Goal: Information Seeking & Learning: Learn about a topic

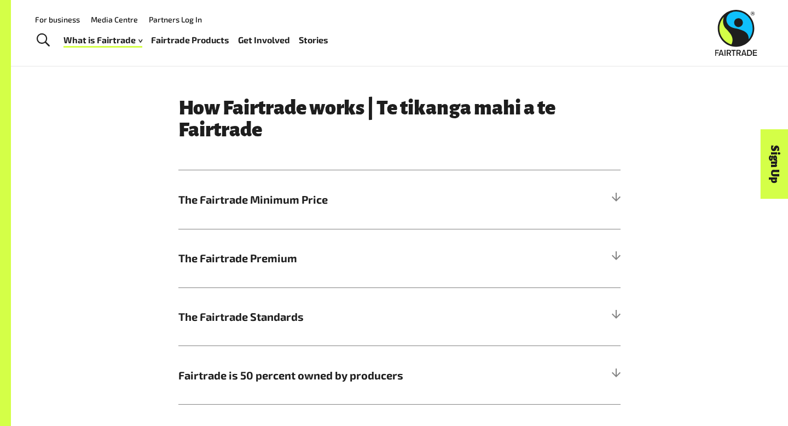
scroll to position [507, 0]
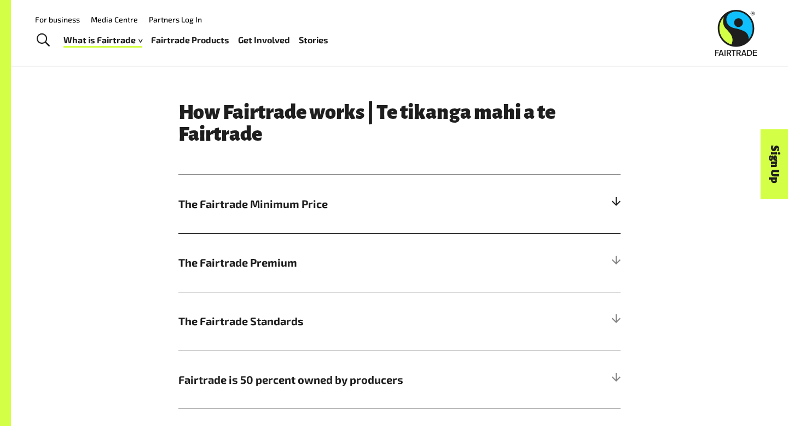
click at [324, 197] on span "The Fairtrade Minimum Price" at bounding box center [344, 203] width 332 height 16
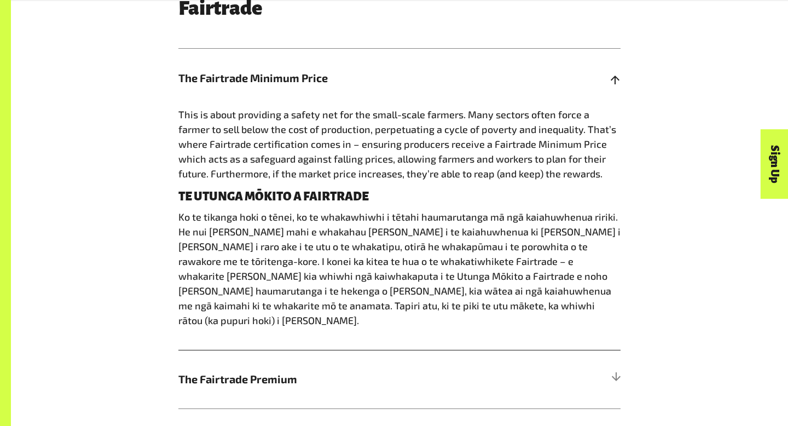
scroll to position [632, 0]
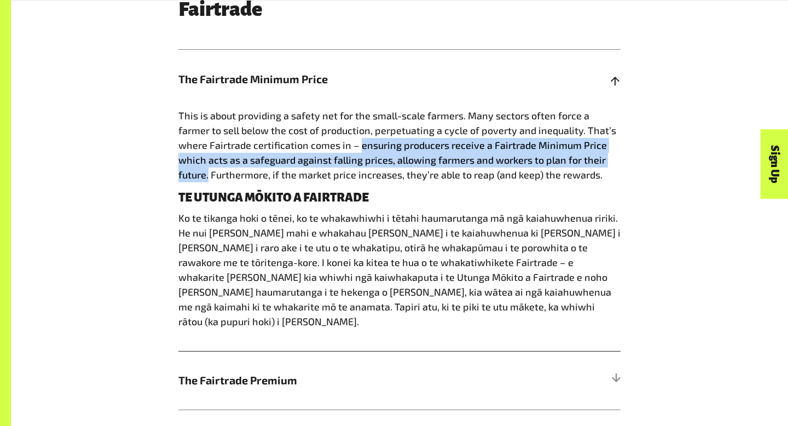
drag, startPoint x: 331, startPoint y: 146, endPoint x: 609, endPoint y: 161, distance: 278.5
click at [609, 161] on p "This is about providing a safety net for the small-scale farmers. Many sectors …" at bounding box center [399, 145] width 442 height 74
copy span "ensuring producers receive a Fairtrade Minimum Price which acts as a safeguard …"
click at [609, 161] on p "This is about providing a safety net for the small-scale farmers. Many sectors …" at bounding box center [399, 145] width 442 height 74
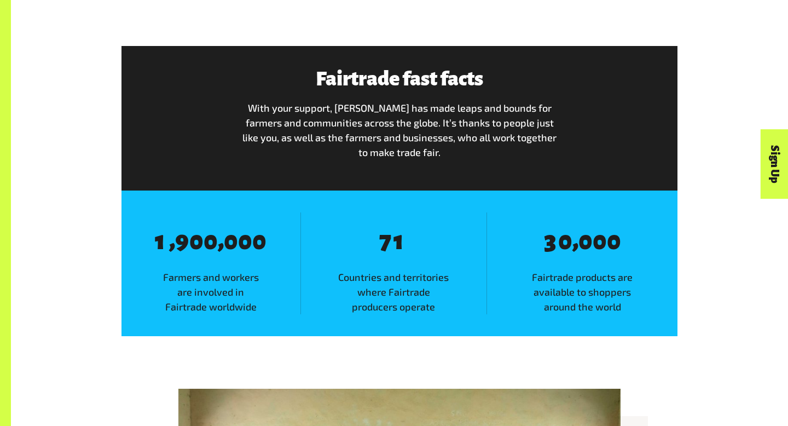
scroll to position [563, 0]
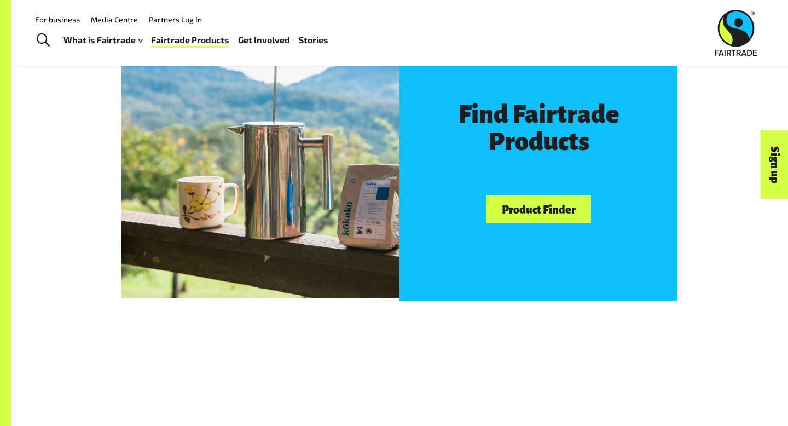
scroll to position [595, 0]
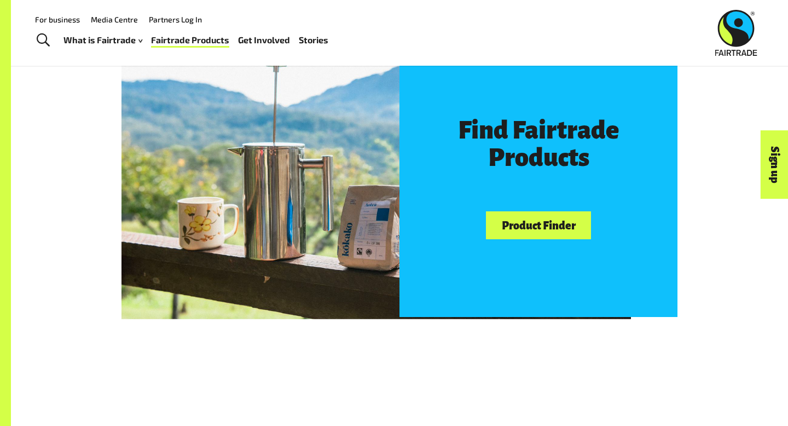
click at [530, 239] on div "Find Fairtrade Products Product Finder" at bounding box center [539, 178] width 278 height 278
click at [530, 210] on div "Find Fairtrade Products Product Finder" at bounding box center [539, 178] width 278 height 278
click at [530, 215] on link "Product Finder" at bounding box center [538, 225] width 105 height 28
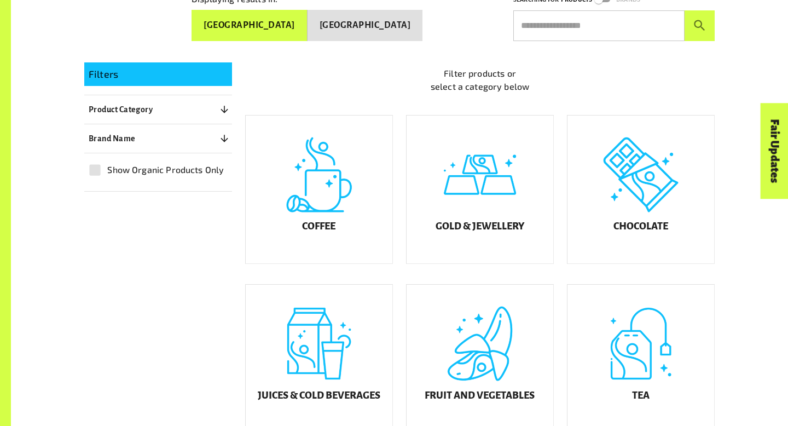
scroll to position [310, 0]
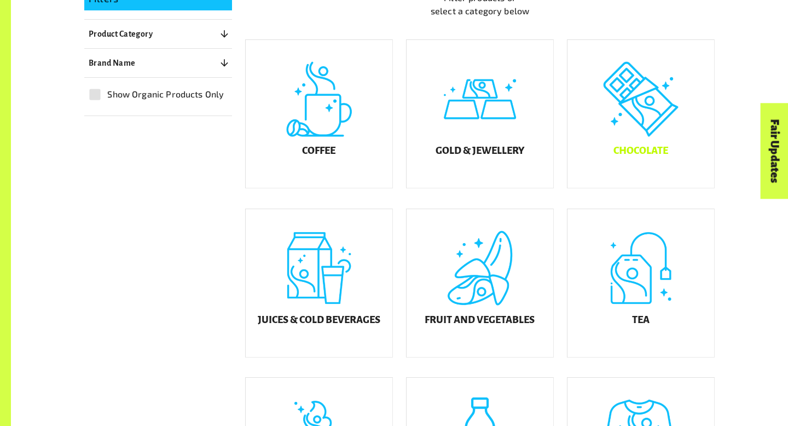
click at [646, 103] on div "Chocolate" at bounding box center [641, 114] width 147 height 148
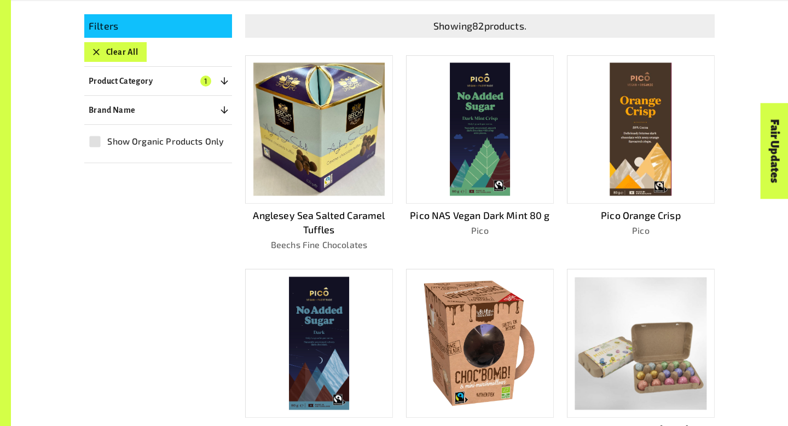
scroll to position [310, 0]
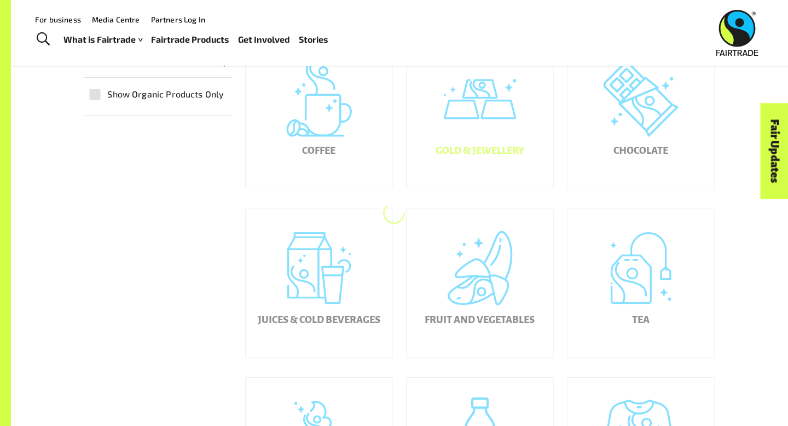
click at [526, 130] on div "Gold & Jewellery" at bounding box center [480, 114] width 147 height 148
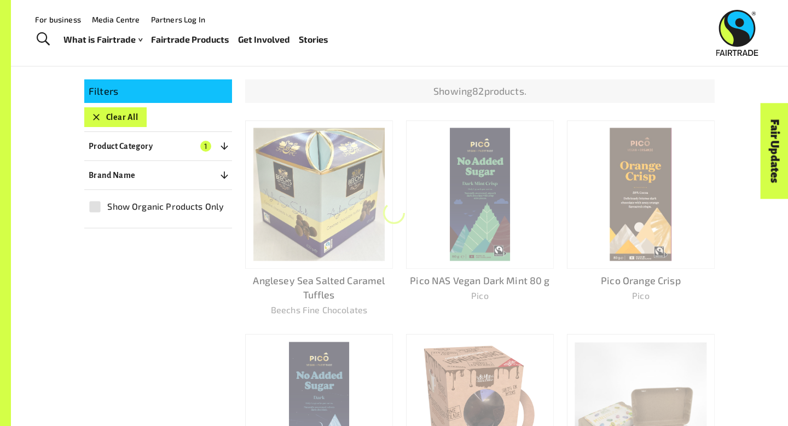
scroll to position [190, 0]
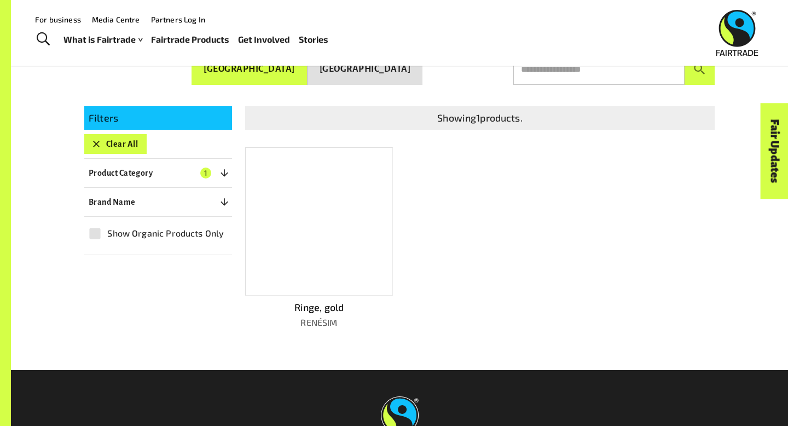
click at [336, 245] on div at bounding box center [319, 221] width 148 height 149
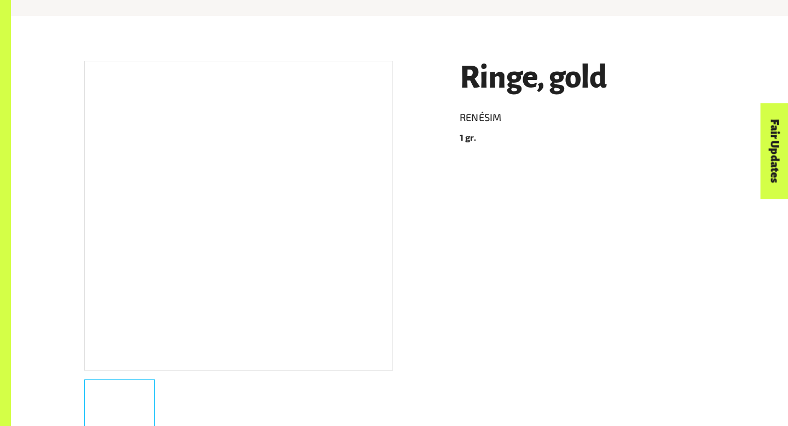
scroll to position [176, 0]
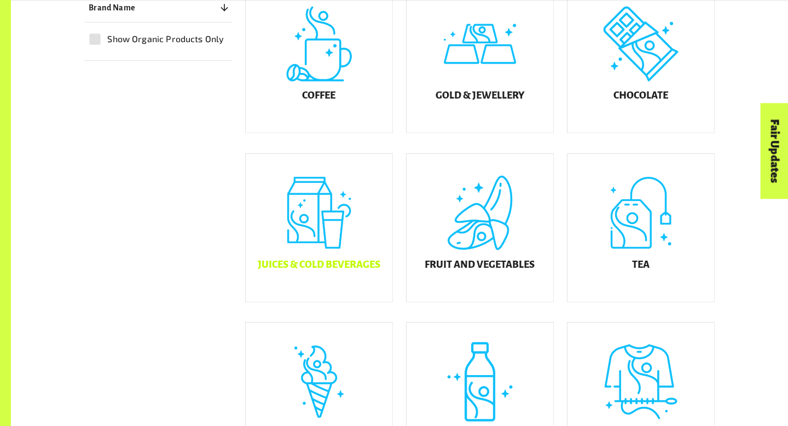
scroll to position [367, 0]
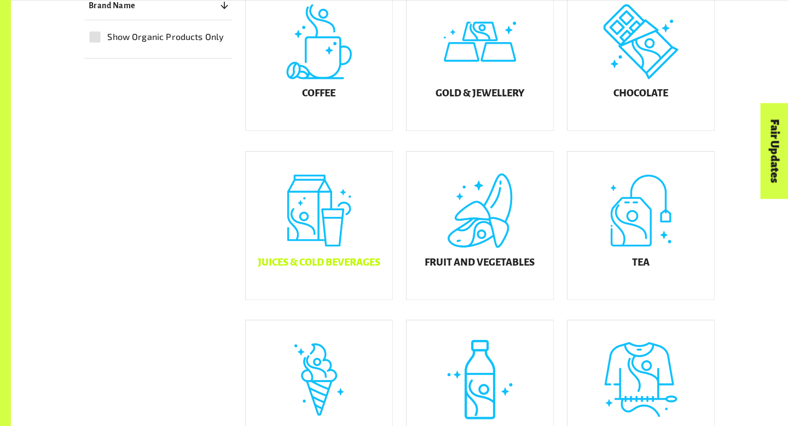
click at [327, 207] on div "Juices & Cold Beverages" at bounding box center [319, 226] width 147 height 148
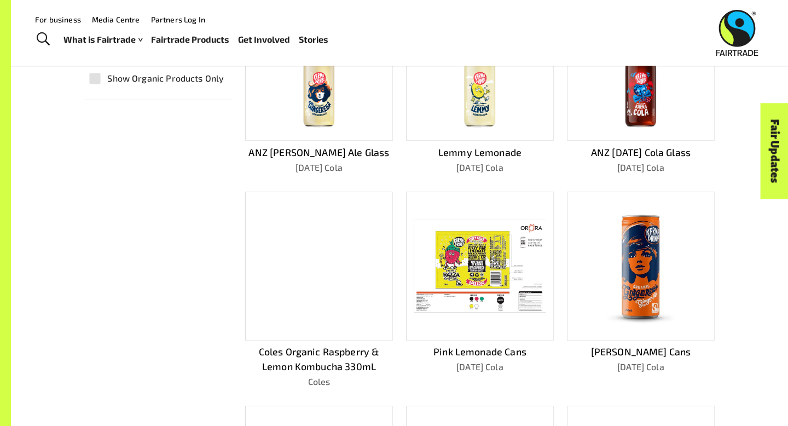
scroll to position [328, 0]
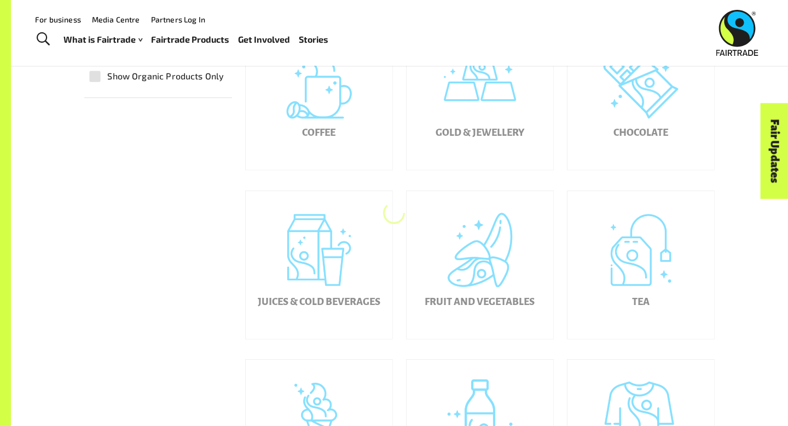
scroll to position [367, 0]
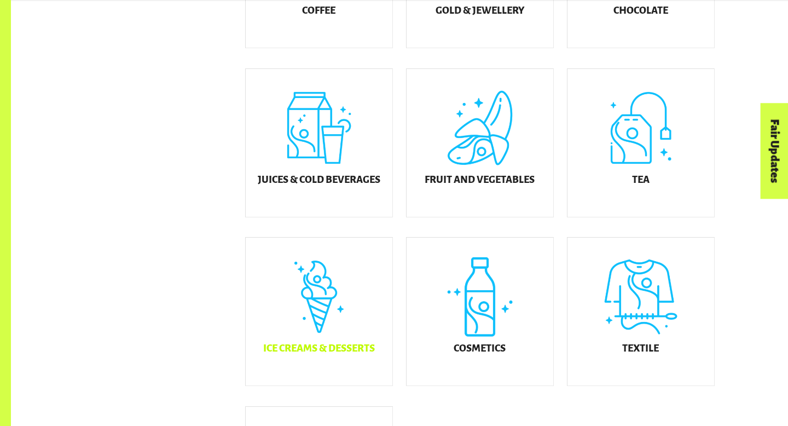
click at [329, 299] on div "Ice Creams & Desserts" at bounding box center [319, 312] width 147 height 148
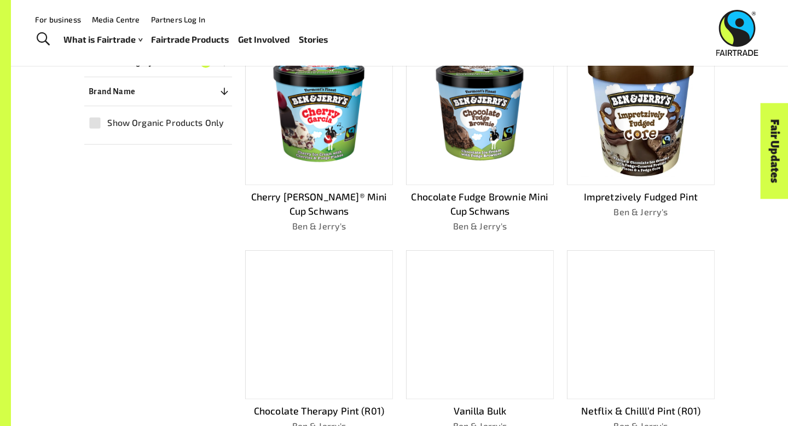
scroll to position [299, 0]
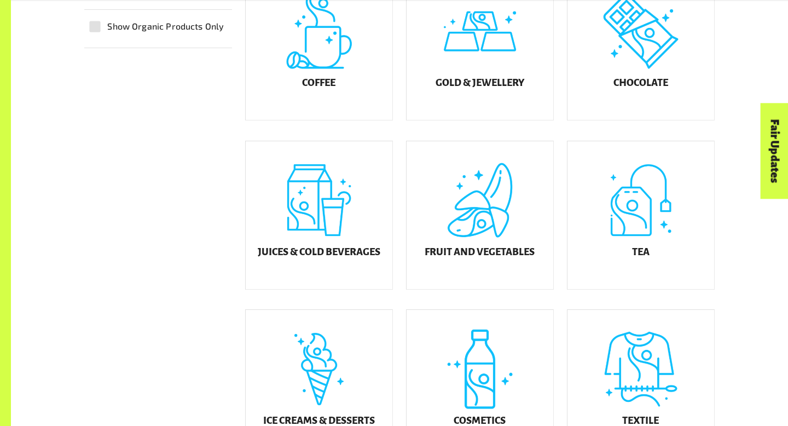
scroll to position [450, 0]
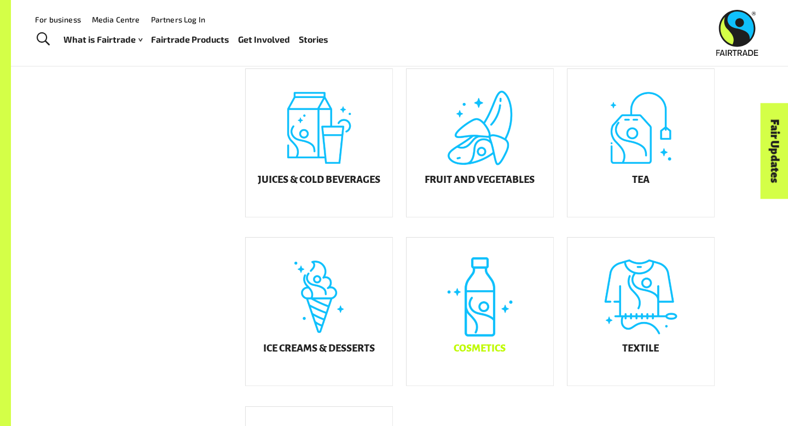
click at [491, 307] on div "Cosmetics" at bounding box center [480, 312] width 147 height 148
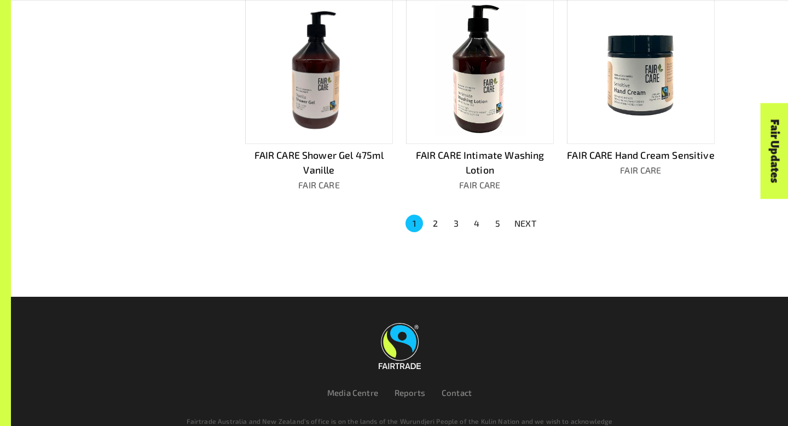
scroll to position [792, 0]
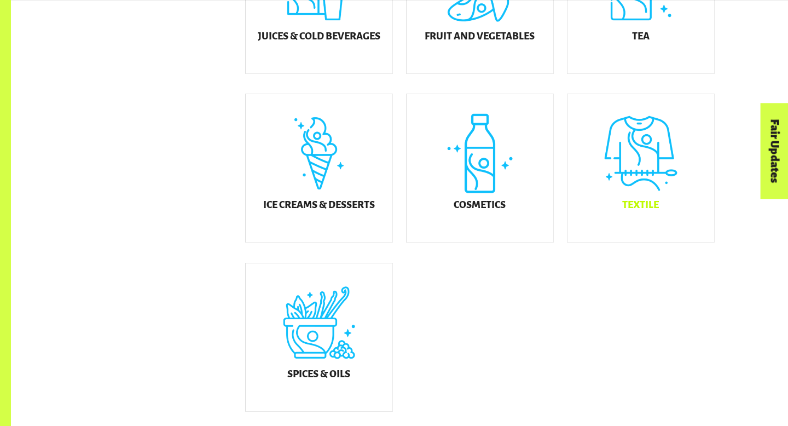
scroll to position [594, 0]
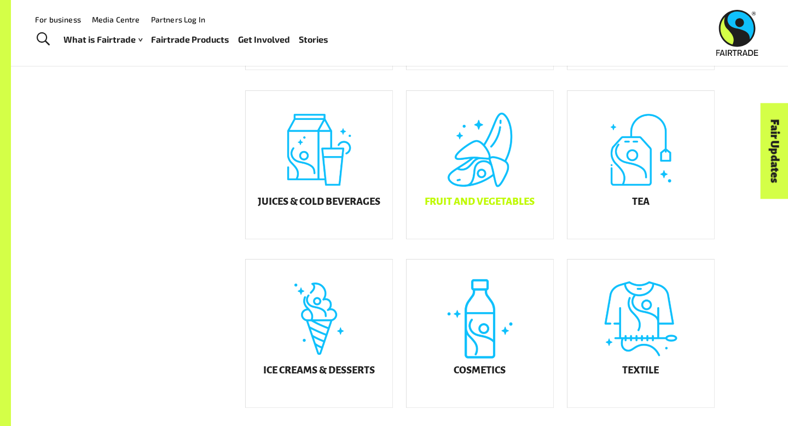
click at [485, 166] on div "Fruit and Vegetables" at bounding box center [480, 165] width 147 height 148
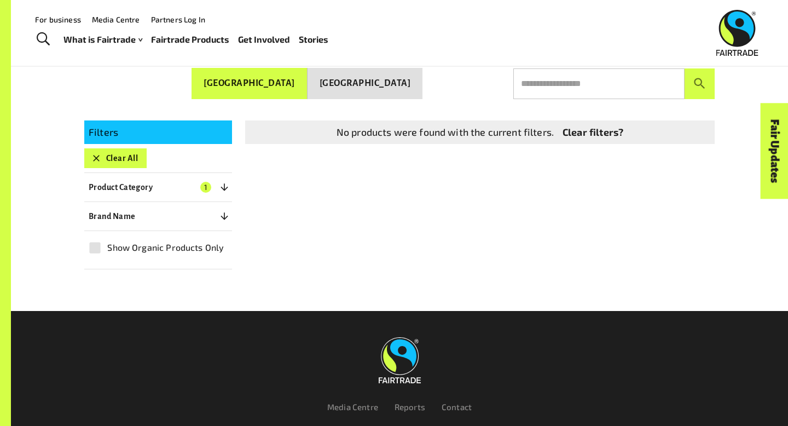
scroll to position [169, 0]
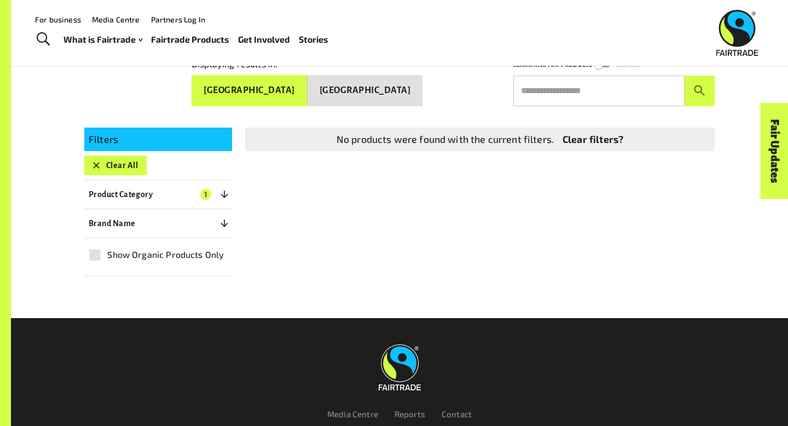
click at [118, 163] on button "Clear All" at bounding box center [115, 165] width 62 height 20
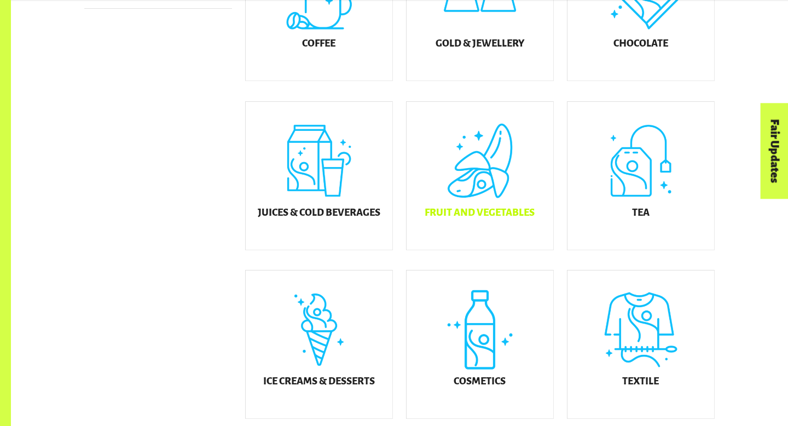
click at [481, 200] on div "Fruit and Vegetables" at bounding box center [480, 176] width 147 height 148
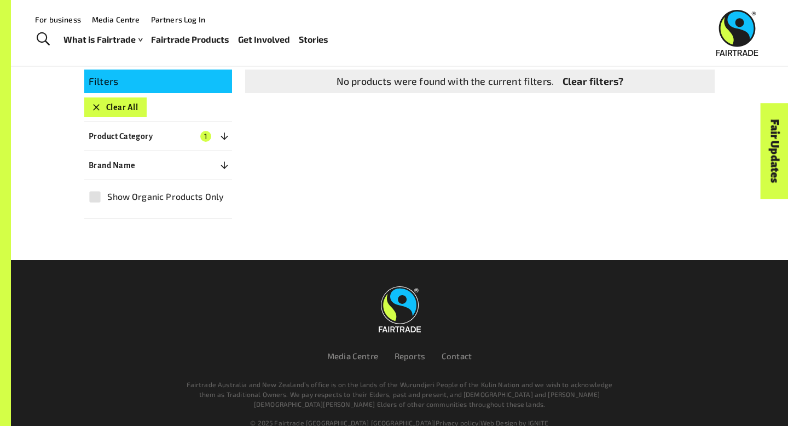
scroll to position [190, 0]
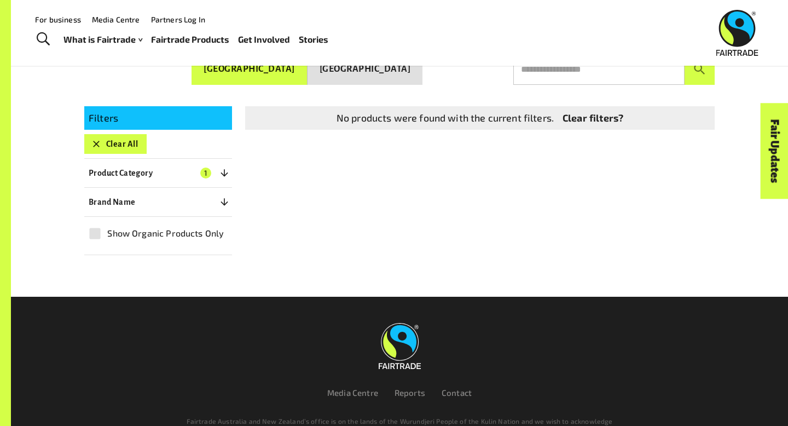
click at [209, 167] on span "1" at bounding box center [205, 172] width 11 height 11
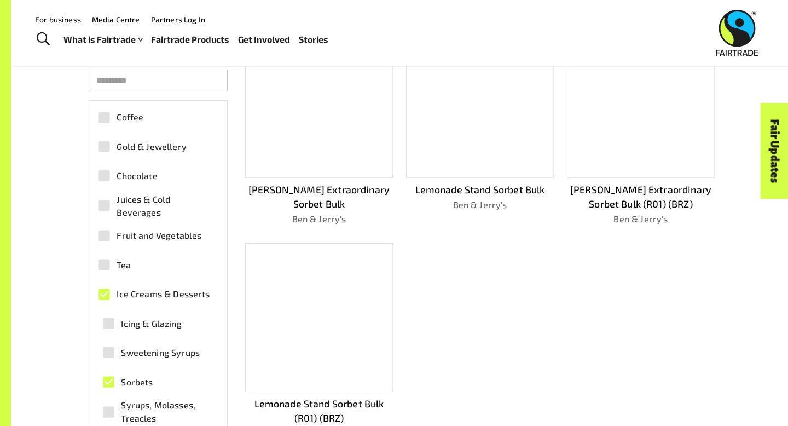
scroll to position [308, 0]
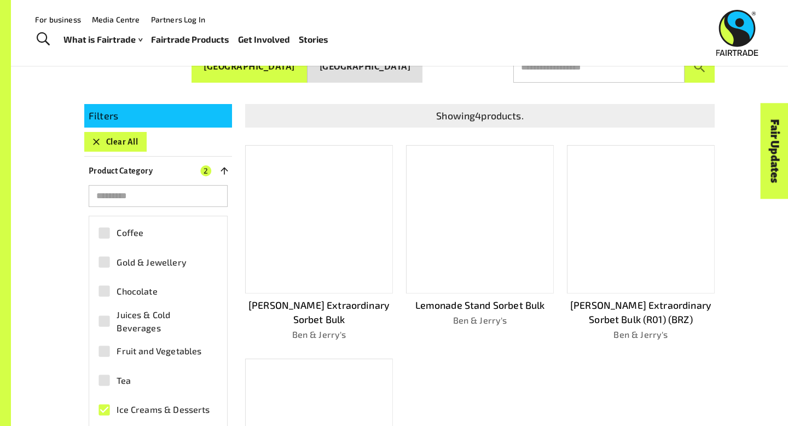
click at [315, 230] on div at bounding box center [319, 219] width 148 height 149
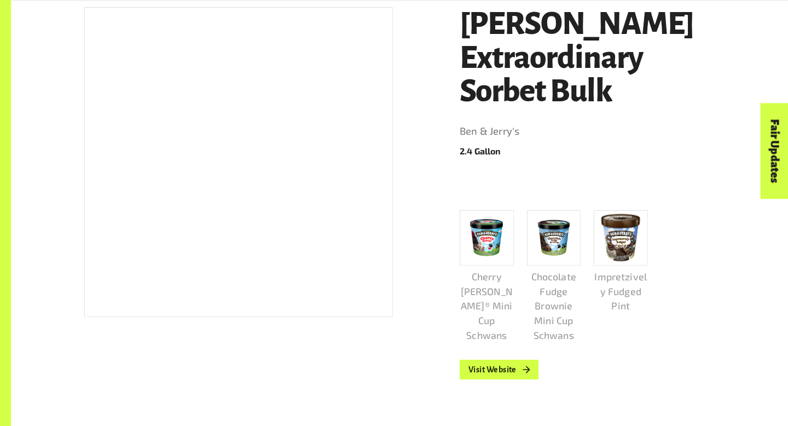
scroll to position [232, 0]
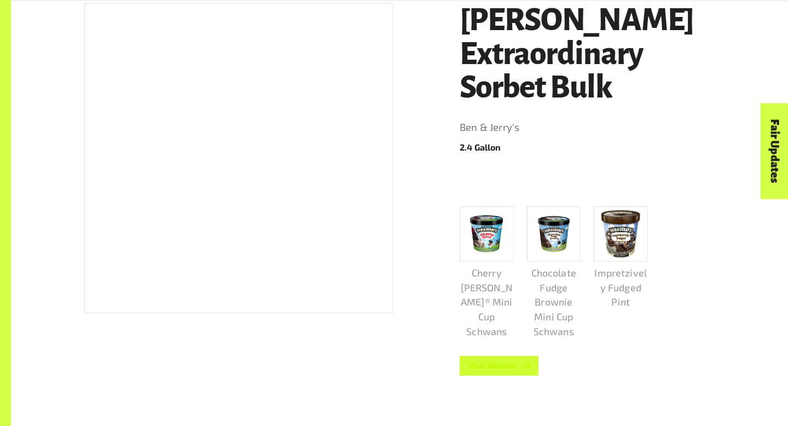
click at [481, 361] on link "Visit Website" at bounding box center [499, 366] width 79 height 20
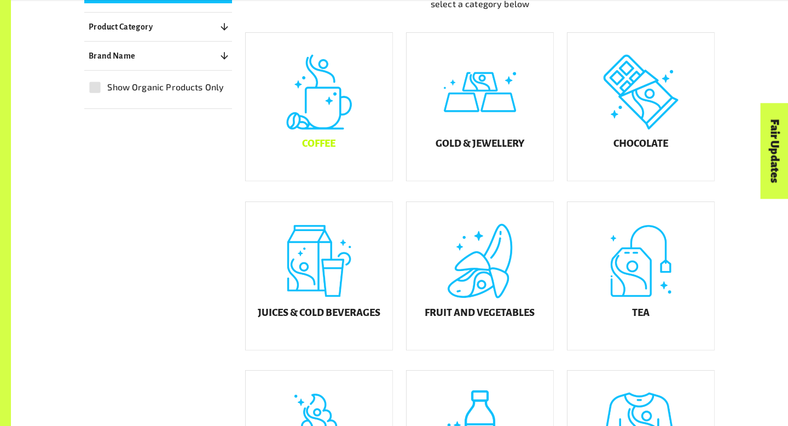
scroll to position [319, 0]
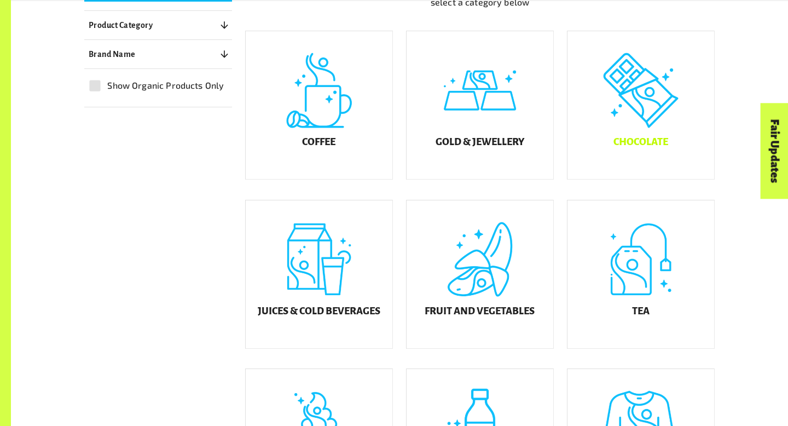
click at [639, 129] on div "Chocolate" at bounding box center [641, 105] width 147 height 148
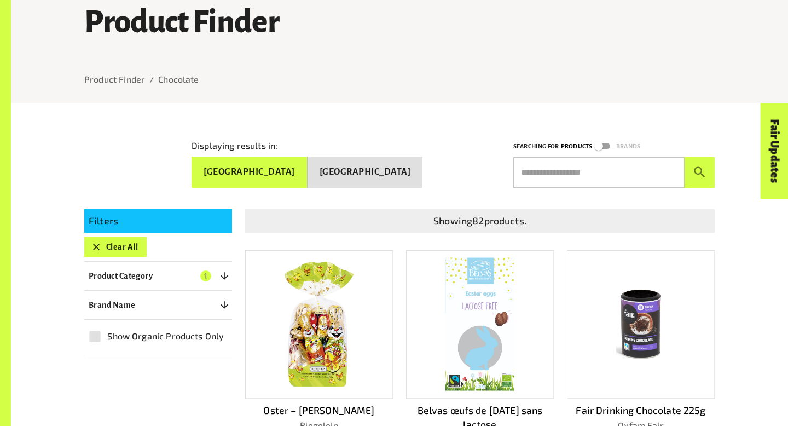
scroll to position [88, 0]
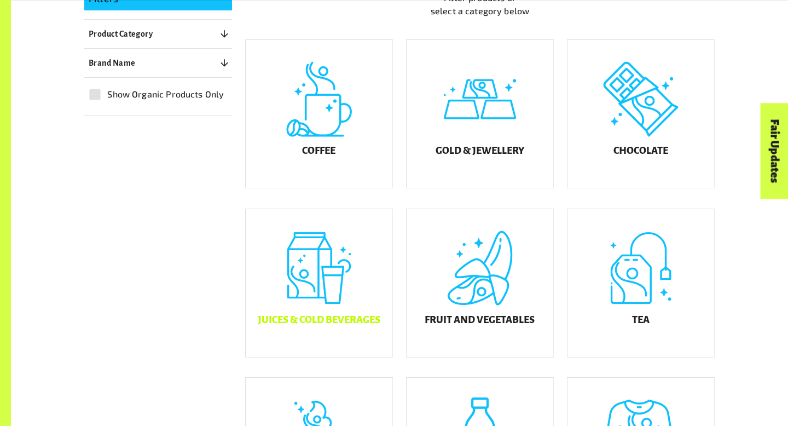
scroll to position [319, 0]
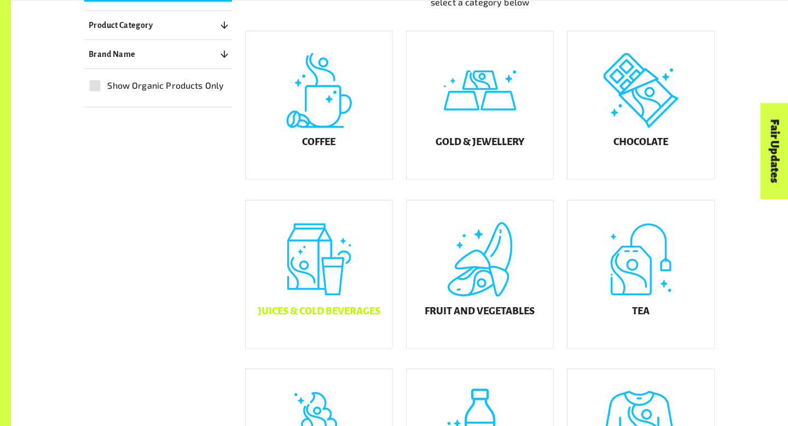
click at [329, 288] on div "Juices & Cold Beverages" at bounding box center [319, 274] width 147 height 148
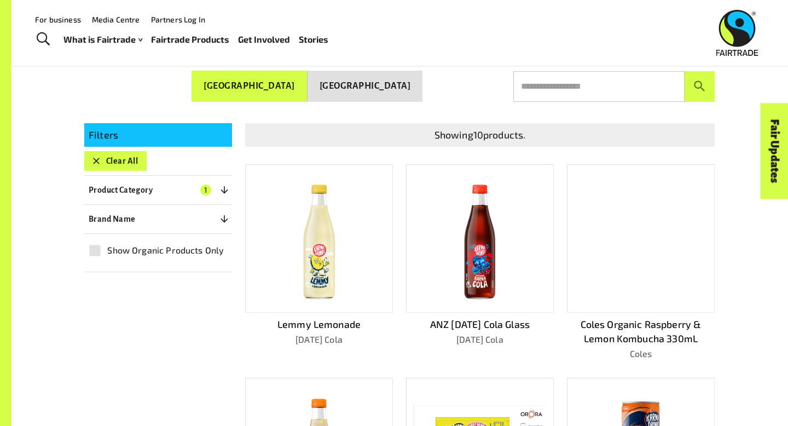
scroll to position [155, 0]
